Goal: Information Seeking & Learning: Learn about a topic

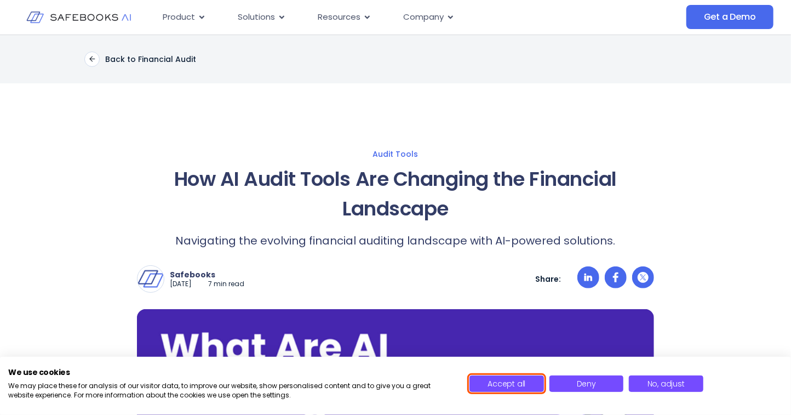
click at [520, 385] on span "Accept all" at bounding box center [507, 383] width 38 height 11
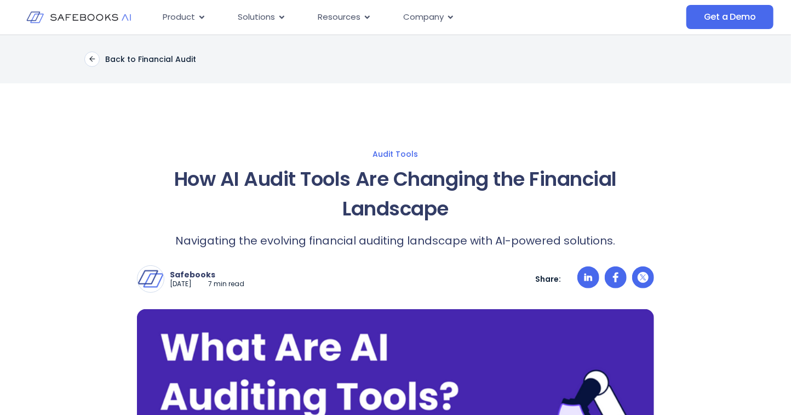
click at [152, 189] on h1 "How AI Audit Tools Are Changing the Financial Landscape" at bounding box center [395, 193] width 517 height 59
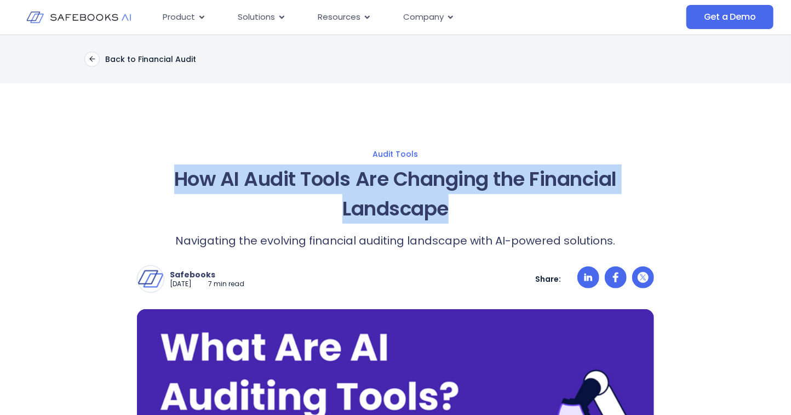
drag, startPoint x: 152, startPoint y: 174, endPoint x: 463, endPoint y: 208, distance: 313.0
click at [463, 208] on h1 "How AI Audit Tools Are Changing the Financial Landscape" at bounding box center [395, 193] width 517 height 59
copy h1 "How AI Audit Tools Are Changing the Financial Landscape"
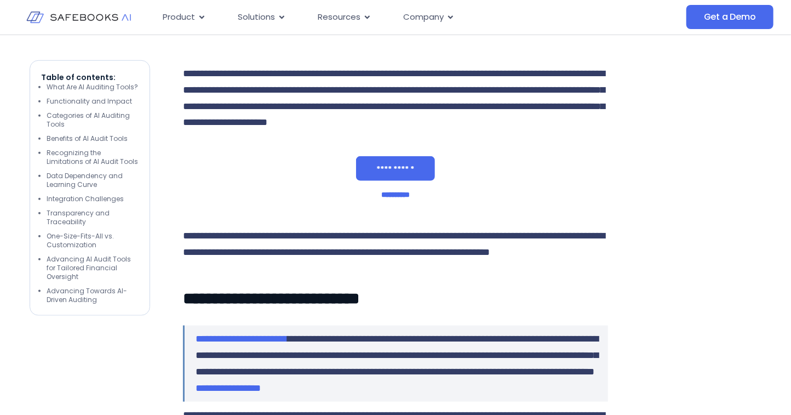
scroll to position [492, 0]
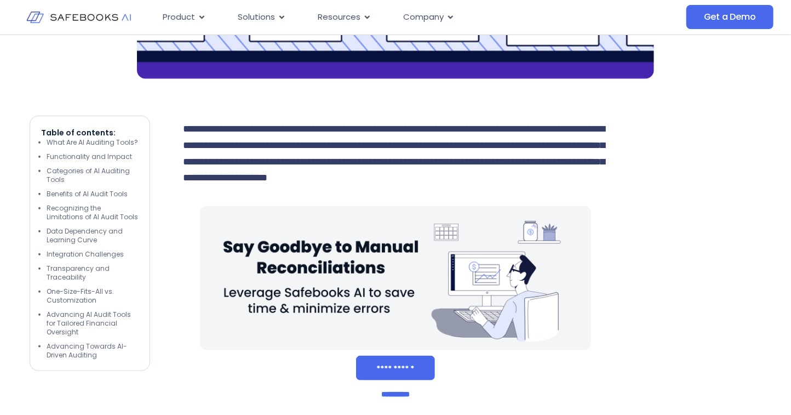
click at [188, 127] on span "**********" at bounding box center [394, 153] width 422 height 59
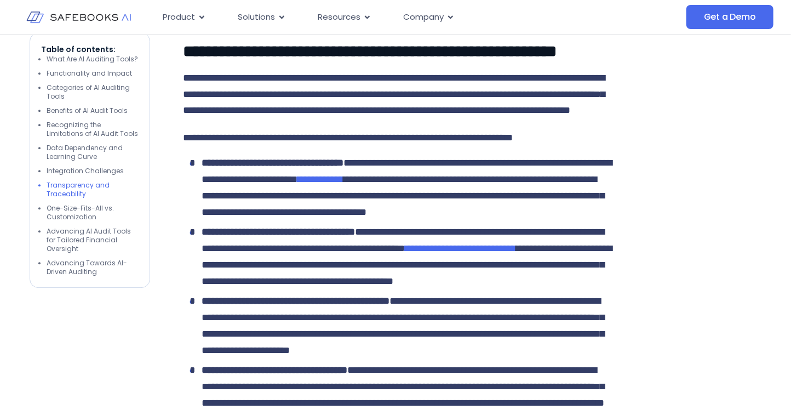
scroll to position [3779, 0]
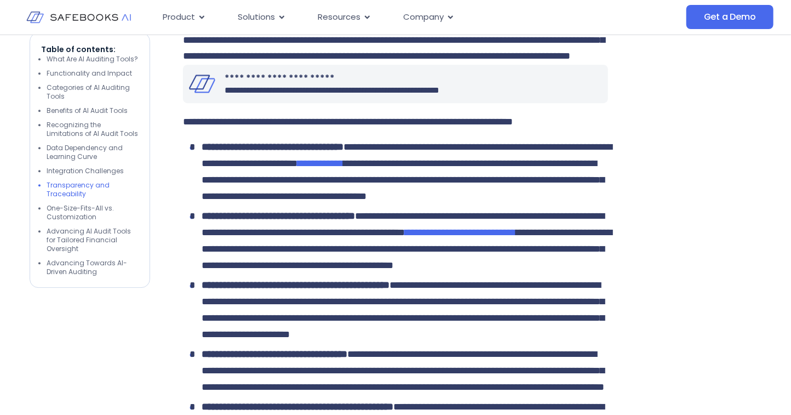
drag, startPoint x: 176, startPoint y: 124, endPoint x: 349, endPoint y: 205, distance: 191.6
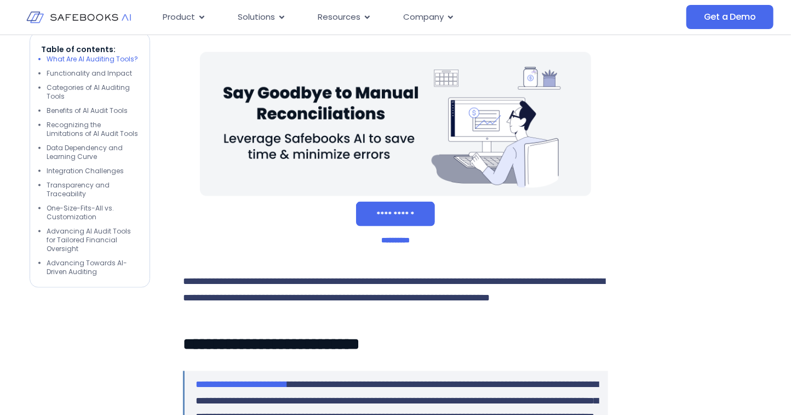
scroll to position [548, 0]
